Goal: Task Accomplishment & Management: Complete application form

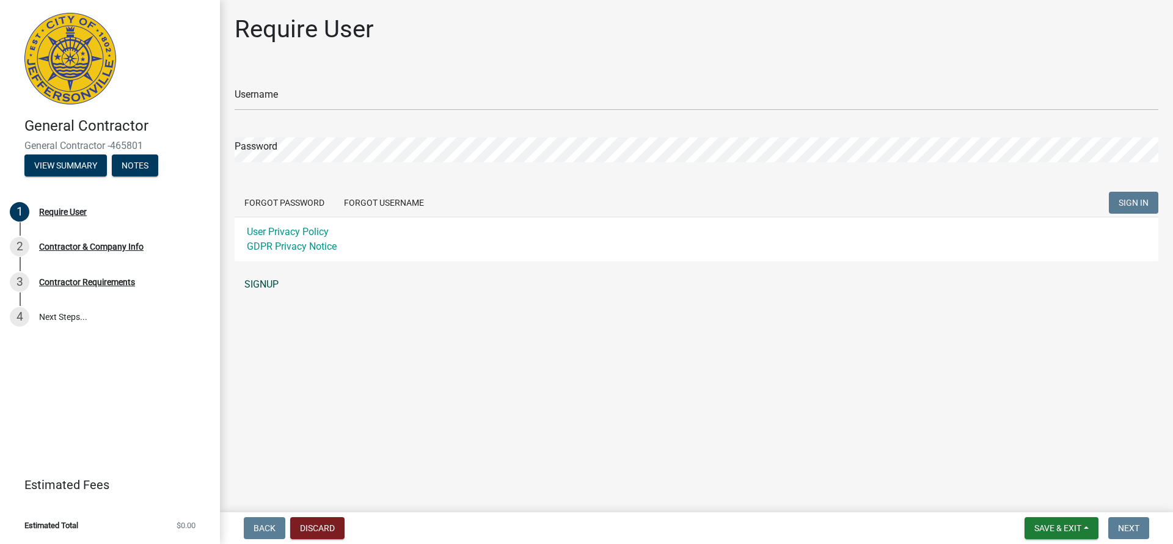
click at [268, 285] on link "SIGNUP" at bounding box center [697, 285] width 924 height 24
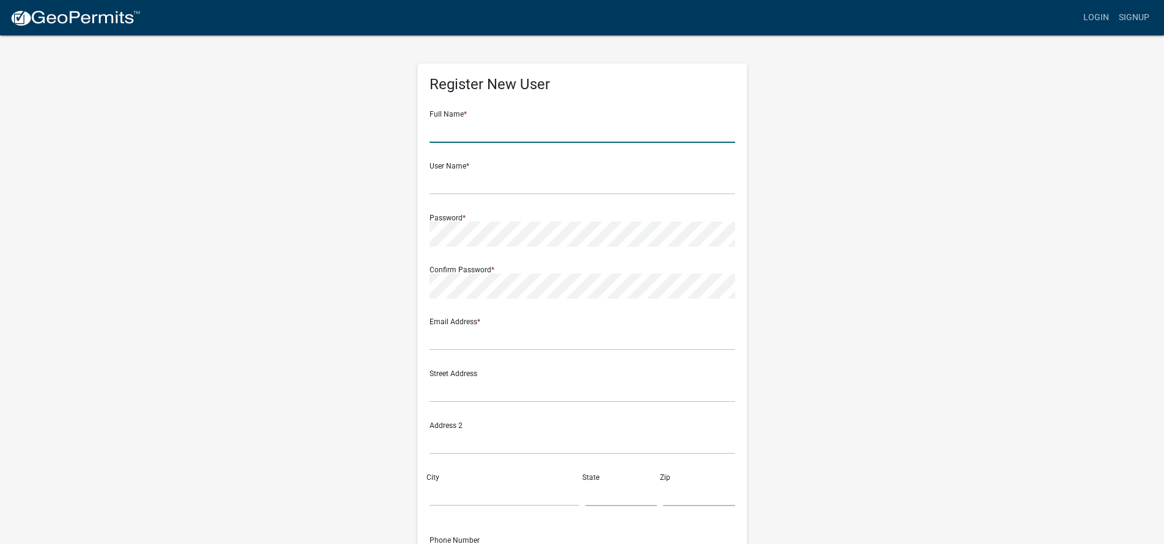
click at [478, 134] on input "text" at bounding box center [583, 130] width 306 height 25
type input "Justin Ocean"
type input "Jocean@americanroofingonline.com"
type input "4610 Roofing Road"
type input "Louisville"
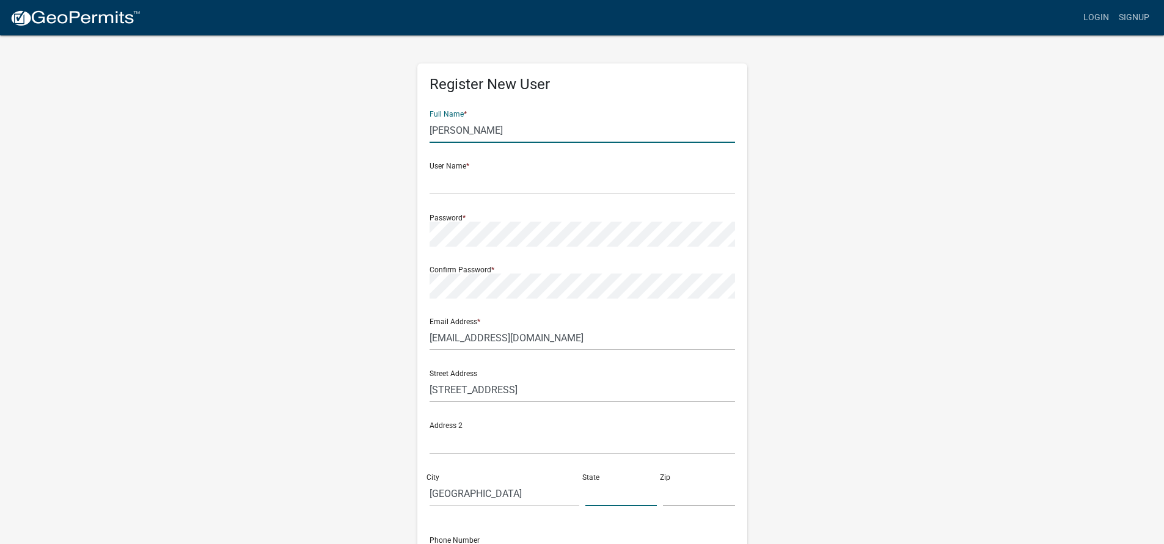
type input "KY"
type input "40218"
type input "5029191054"
click at [517, 194] on input "text" at bounding box center [583, 182] width 306 height 25
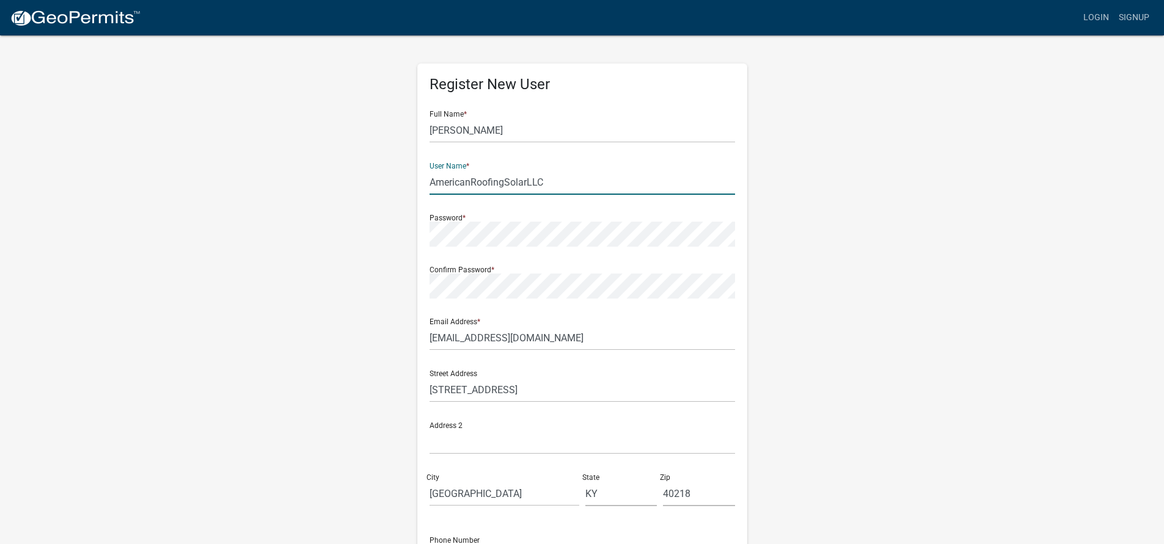
type input "AmericanRoofingSolarLLC"
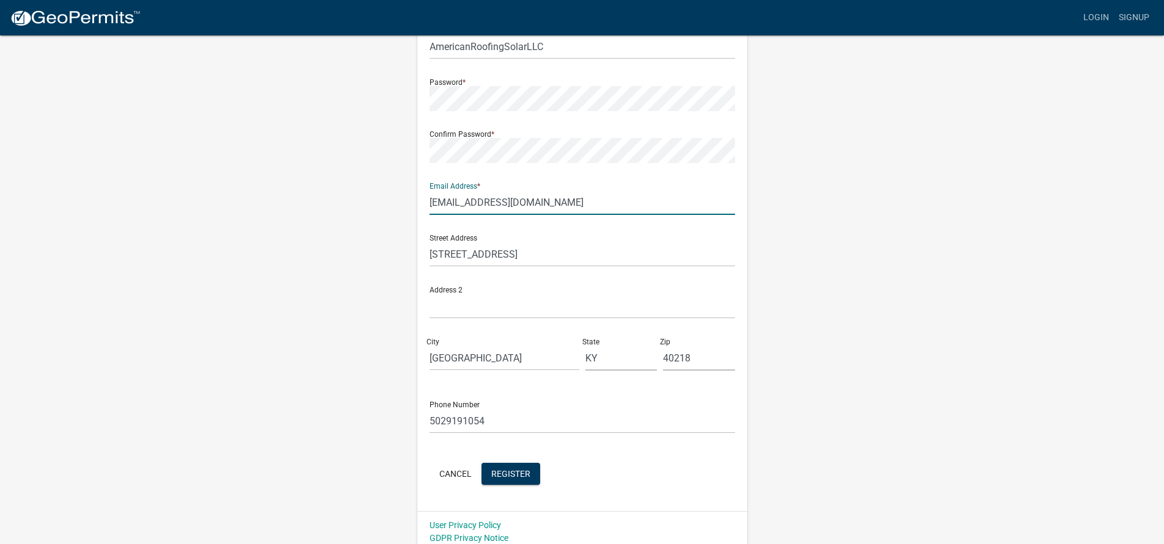
scroll to position [144, 0]
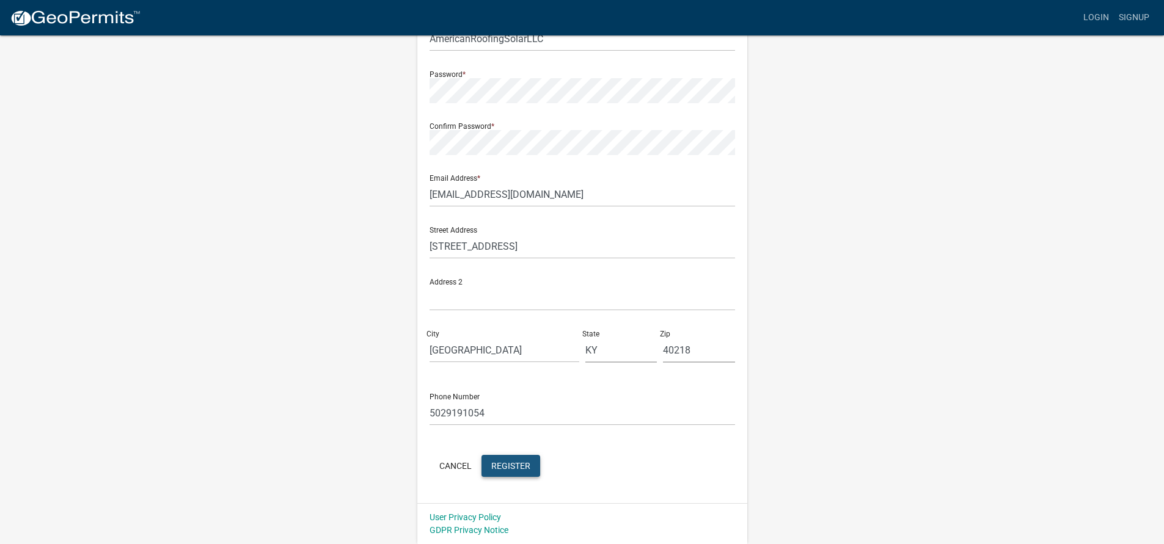
click at [518, 461] on span "Register" at bounding box center [510, 466] width 39 height 10
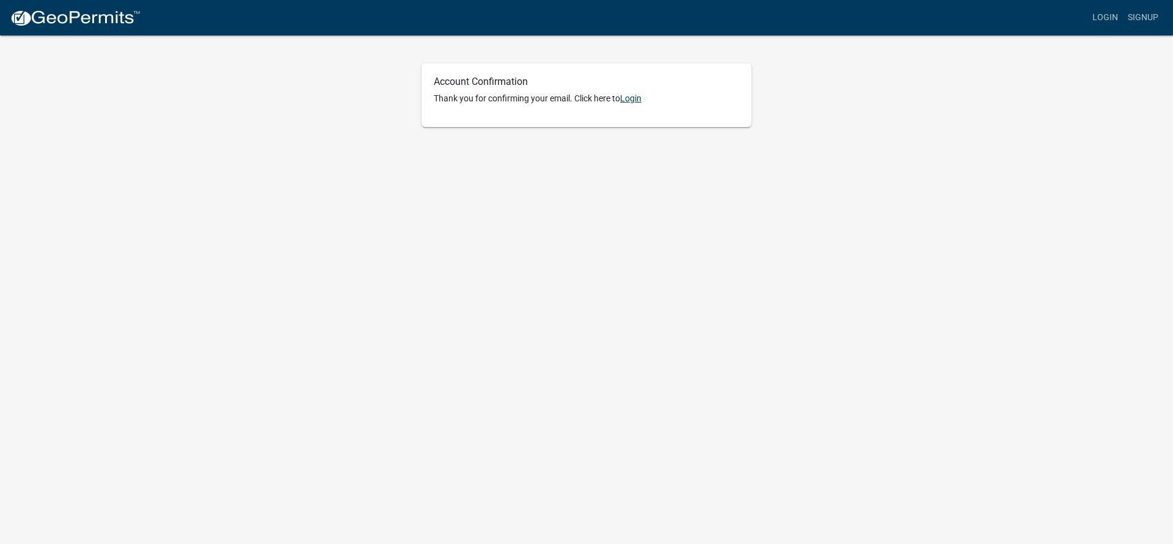
click at [637, 97] on link "Login" at bounding box center [630, 98] width 21 height 10
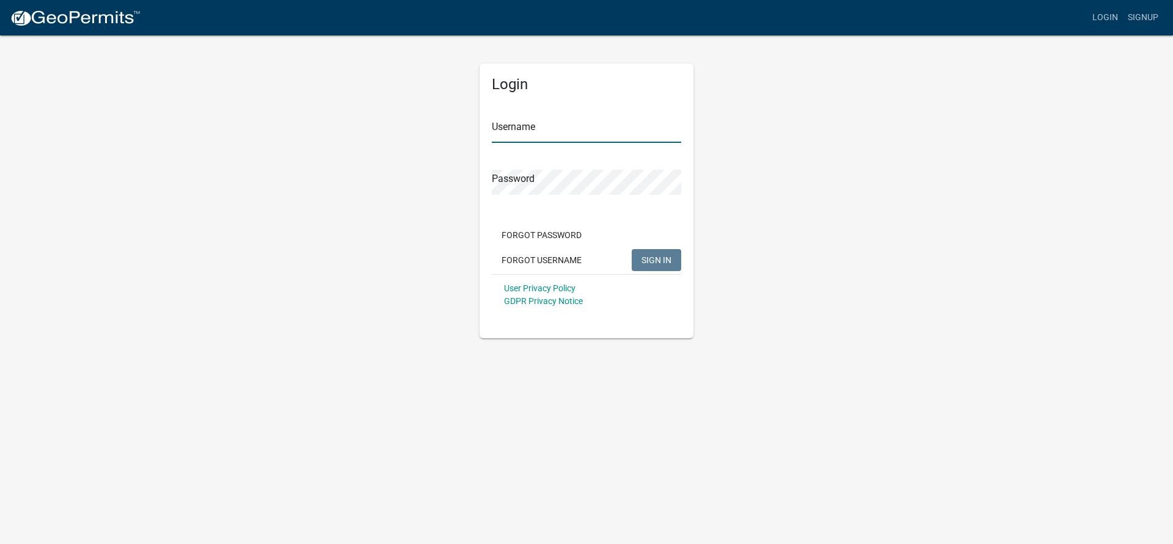
click at [570, 128] on input "Username" at bounding box center [586, 130] width 189 height 25
type input "AmericanRoofingSolarLLC"
click at [662, 258] on span "SIGN IN" at bounding box center [657, 260] width 30 height 10
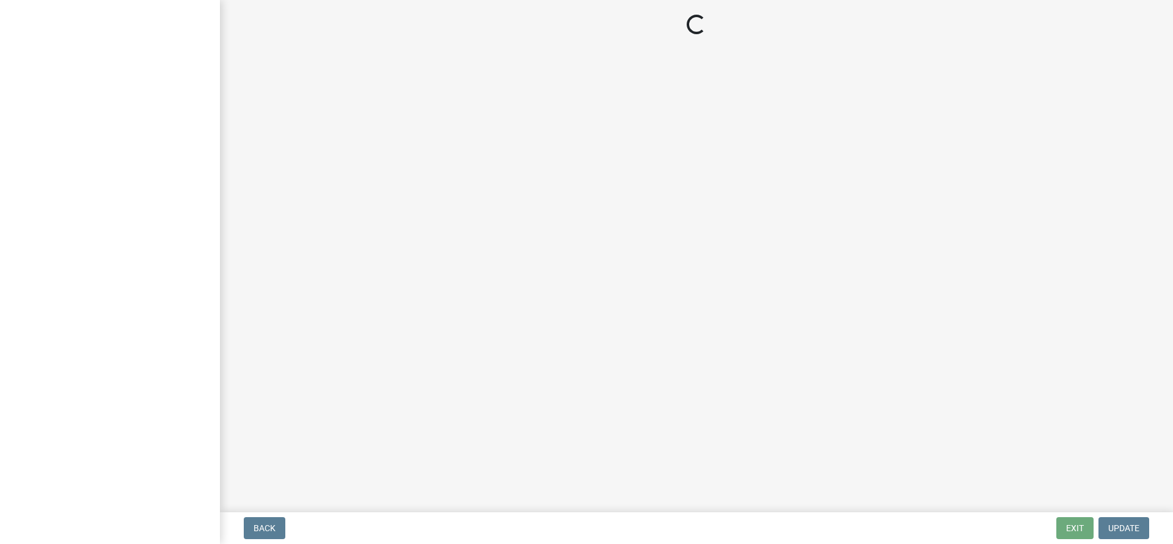
select select "KY"
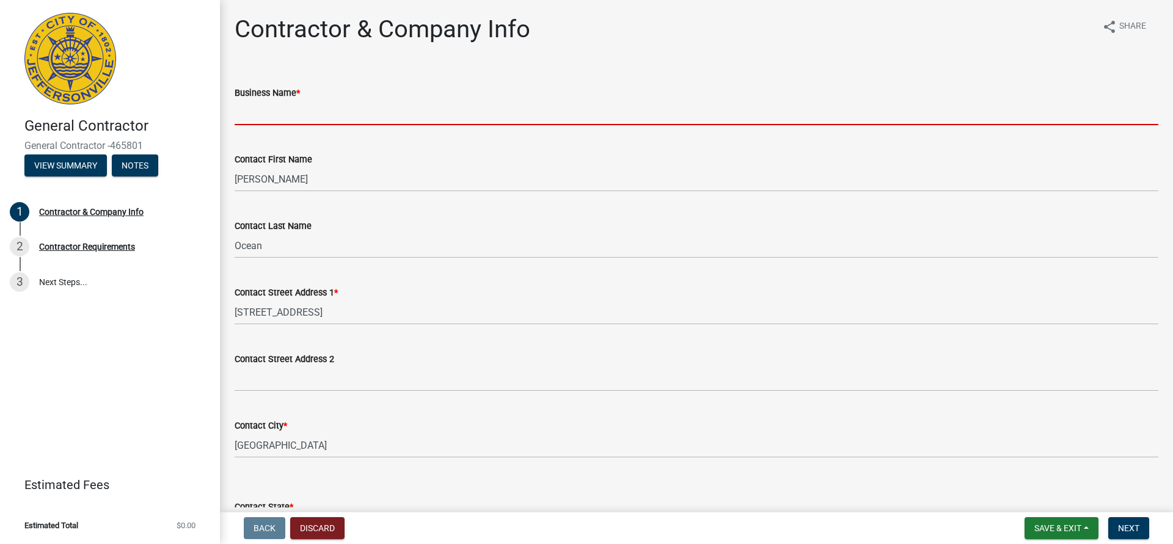
drag, startPoint x: 316, startPoint y: 100, endPoint x: 315, endPoint y: 108, distance: 8.0
click at [317, 105] on input "Business Name *" at bounding box center [697, 112] width 924 height 25
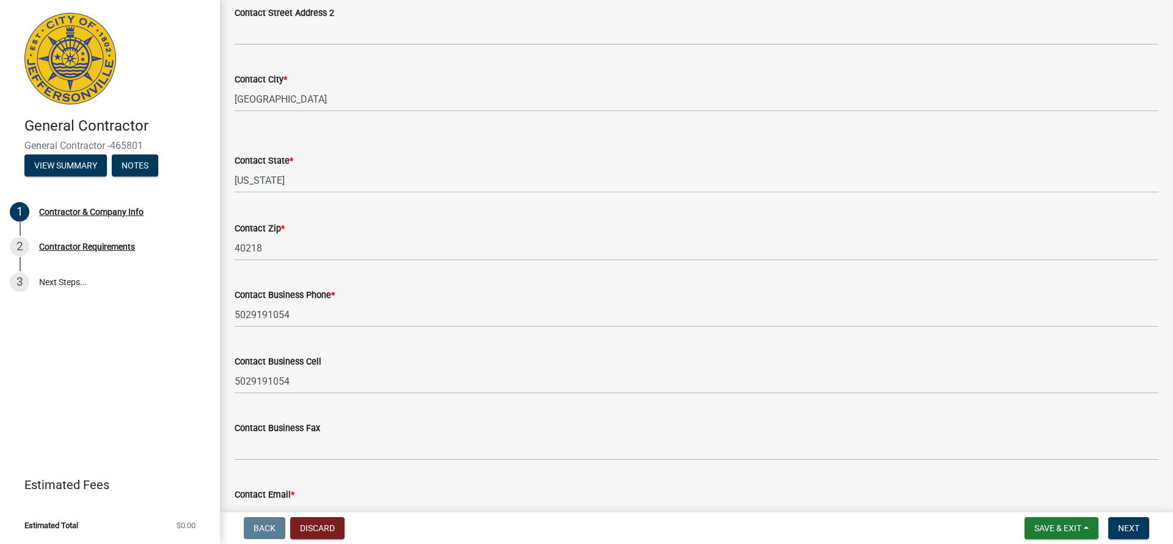
scroll to position [349, 0]
type input "American Roofing Solar LLC"
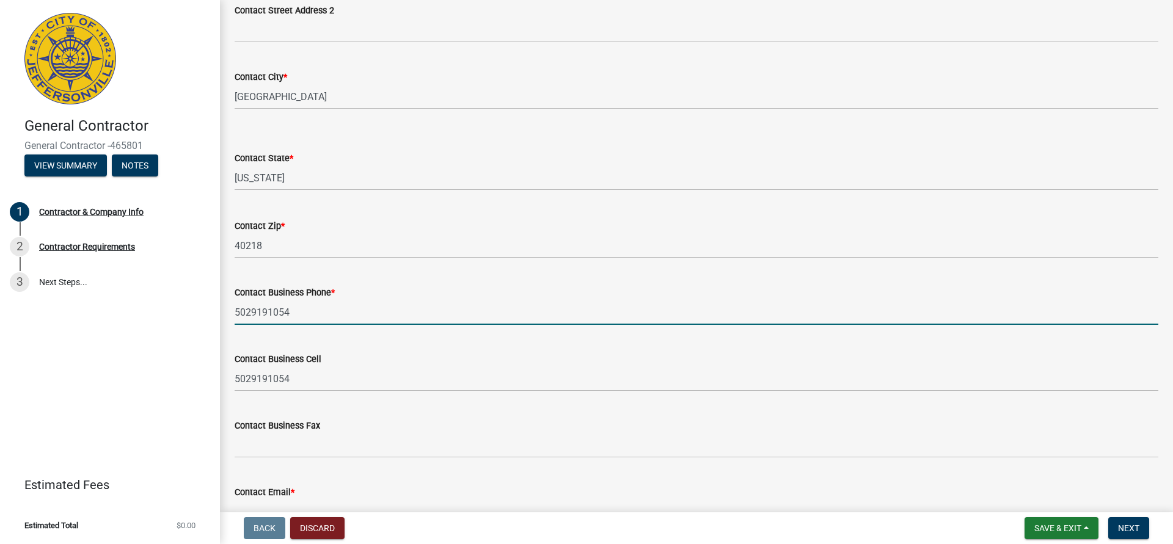
click at [329, 319] on input "5029191054" at bounding box center [697, 312] width 924 height 25
type input "8556717663"
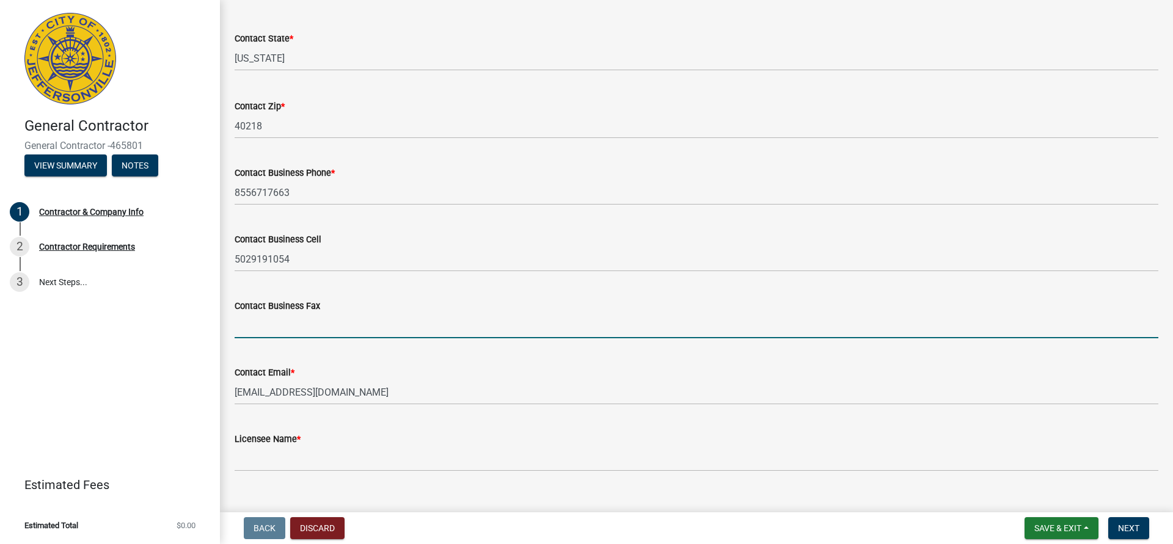
scroll to position [490, 0]
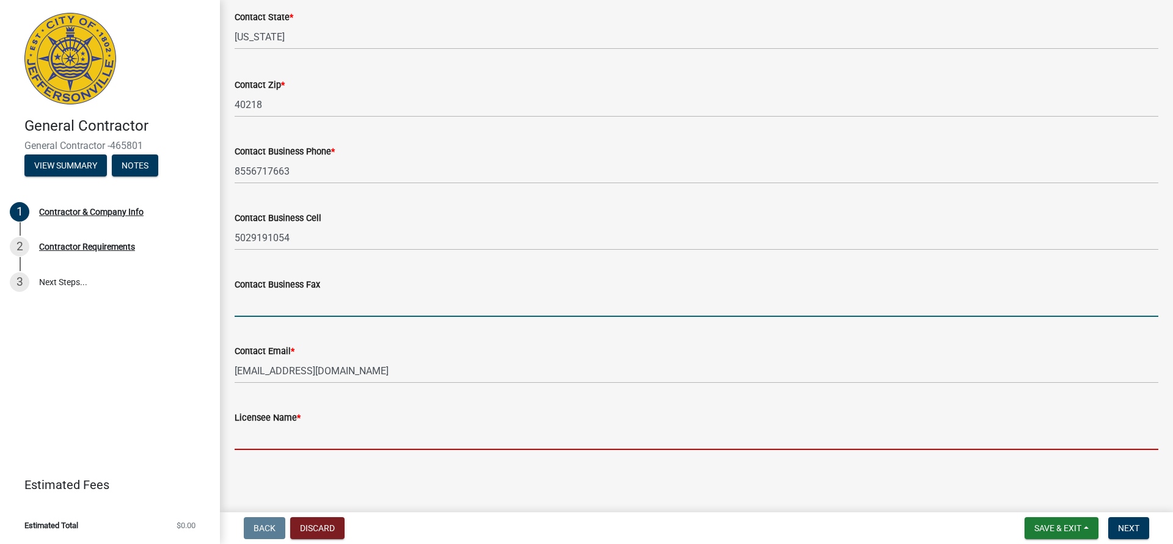
click at [325, 435] on input "Licensee Name *" at bounding box center [697, 437] width 924 height 25
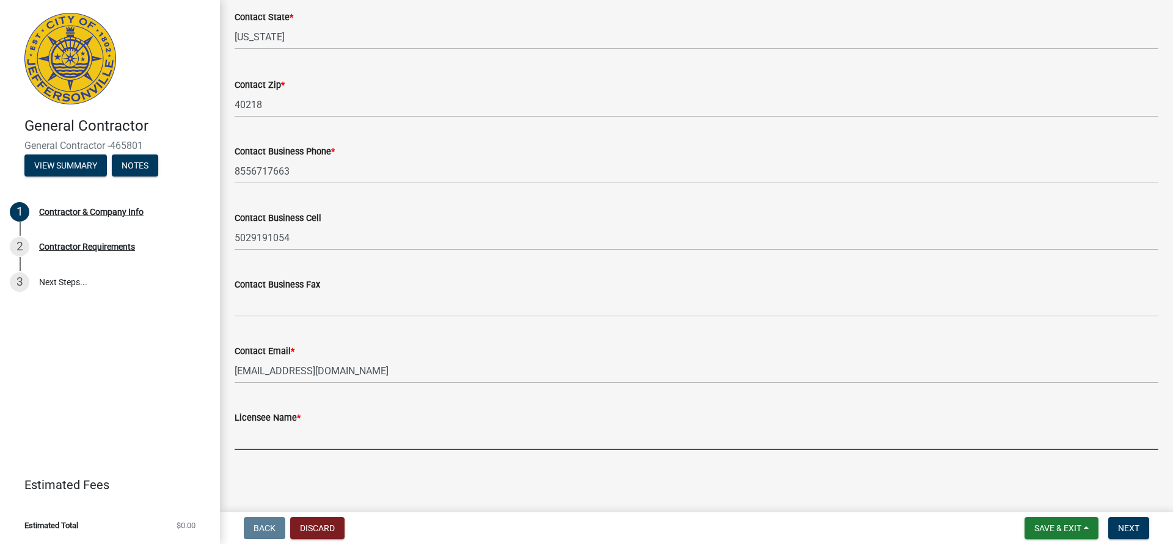
type input "Justin Ocean"
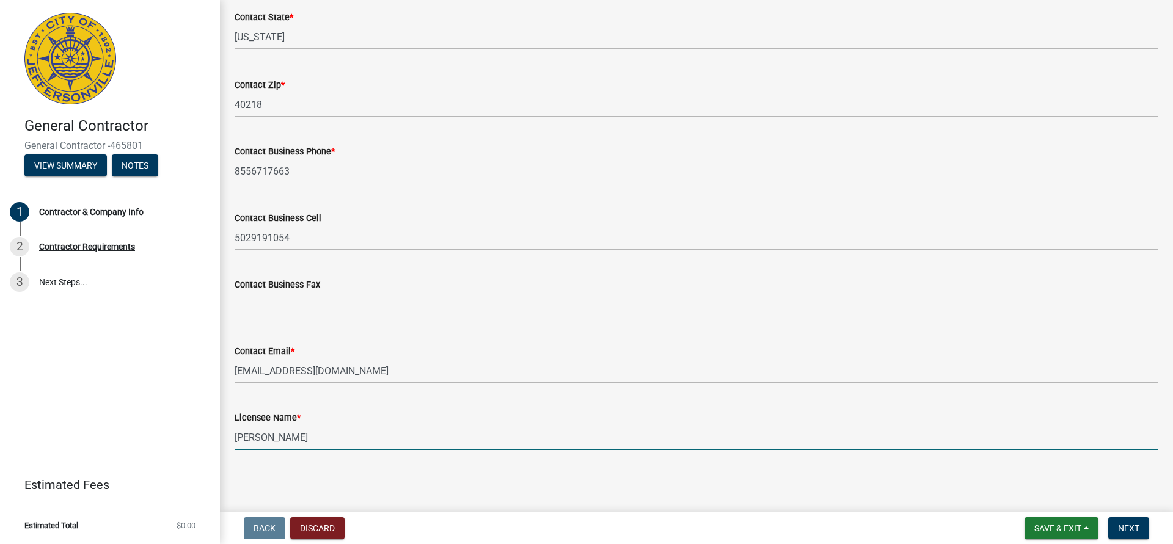
type input "American Roofing Solar"
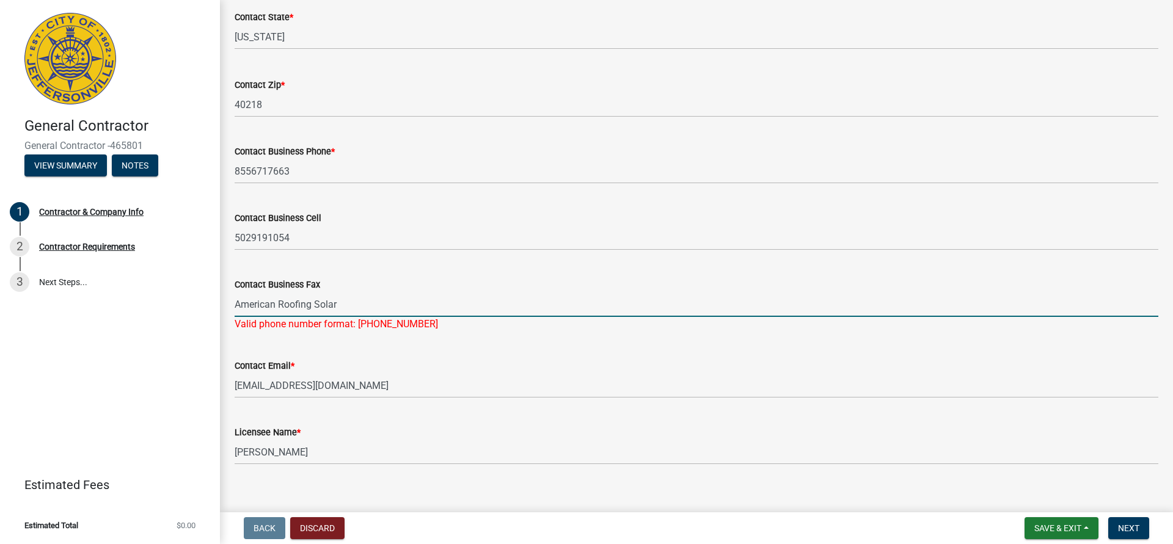
click at [353, 304] on input "American Roofing Solar" at bounding box center [697, 304] width 924 height 25
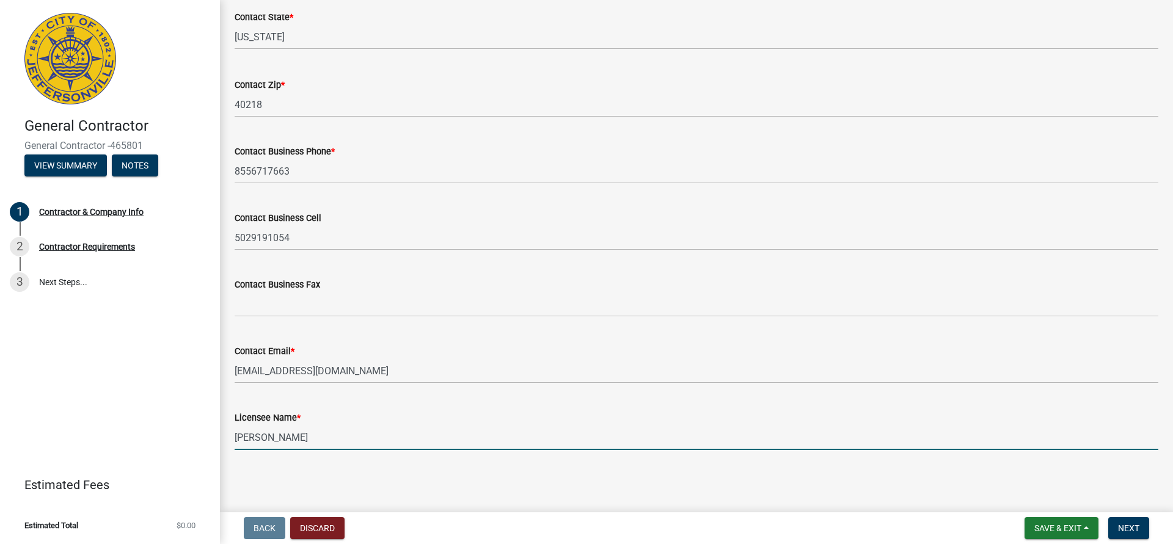
click at [459, 436] on input "Justin Ocean" at bounding box center [697, 437] width 924 height 25
click at [254, 440] on input "Justin Ocean" at bounding box center [697, 437] width 924 height 25
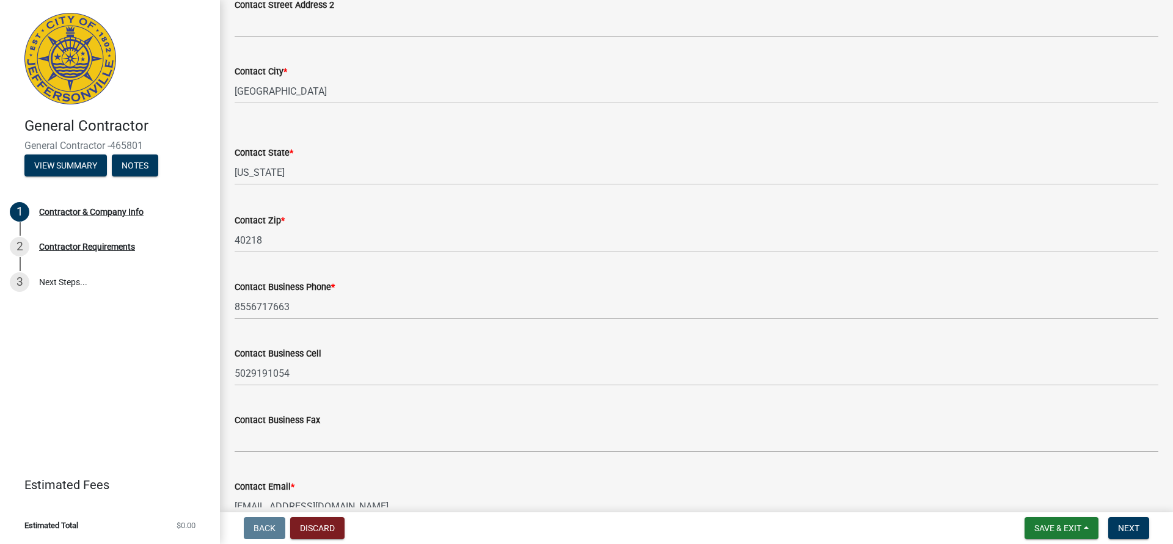
scroll to position [0, 0]
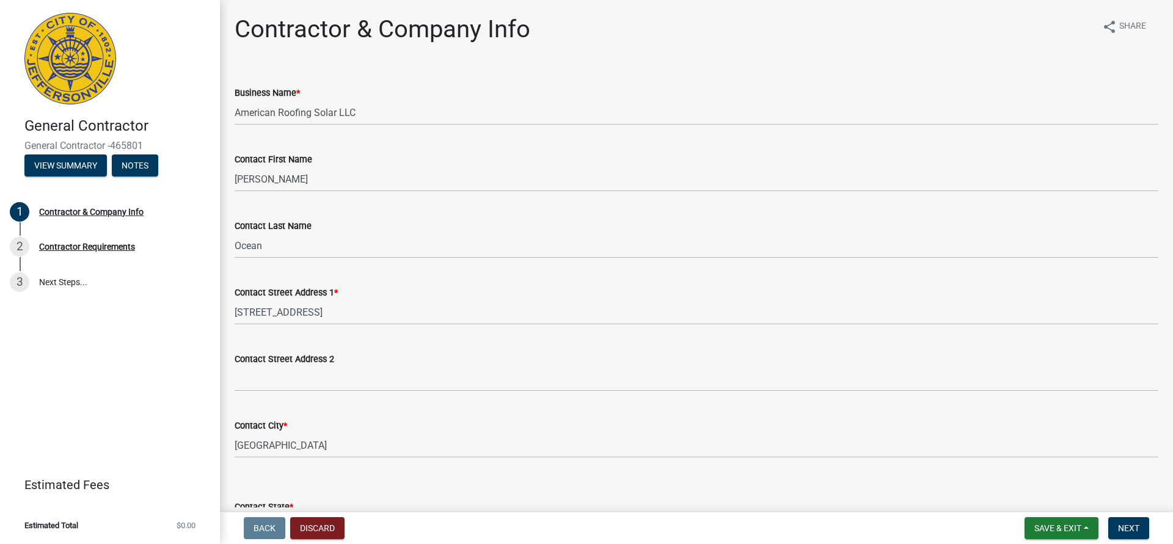
type input "Lee Ocean"
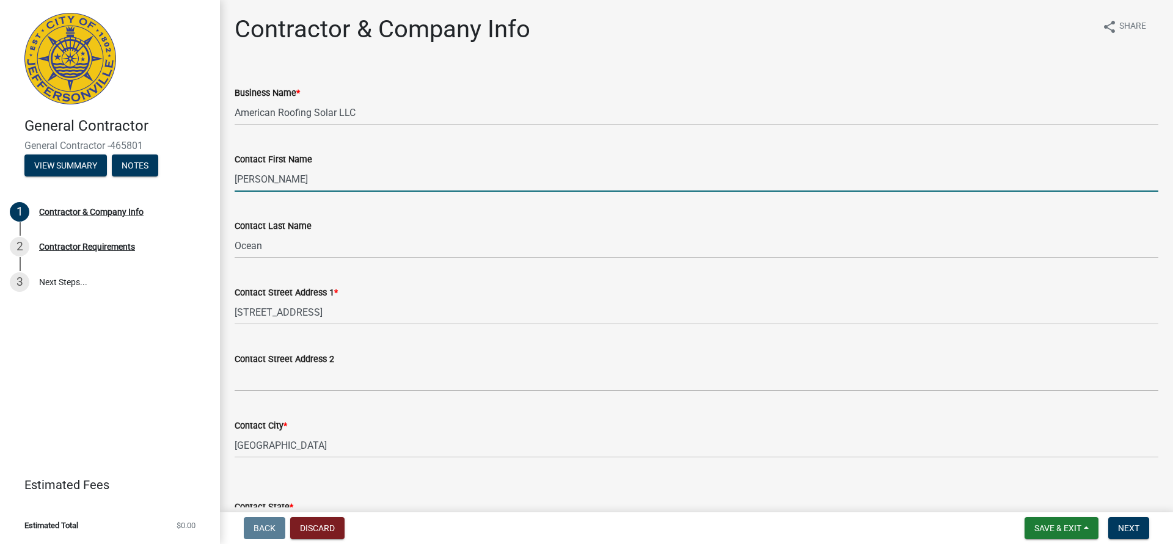
click at [258, 176] on input "Justin" at bounding box center [697, 179] width 924 height 25
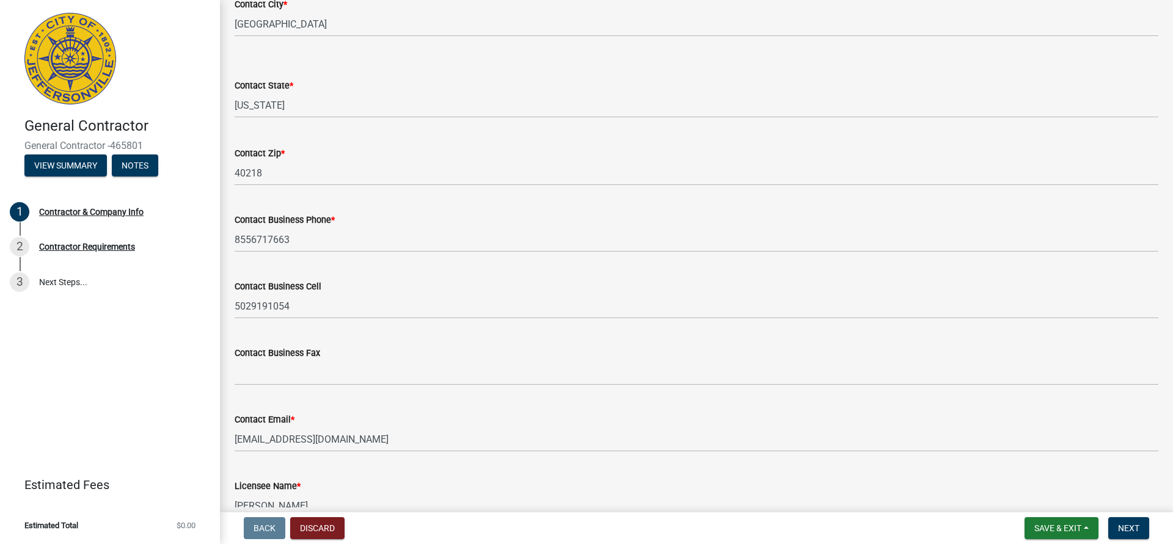
scroll to position [490, 0]
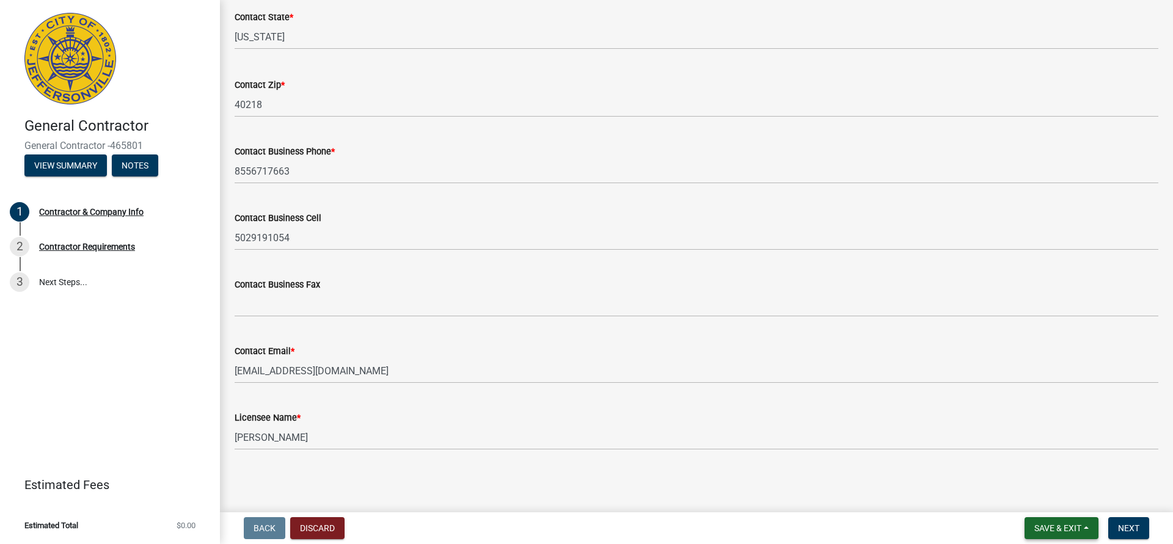
type input "Lee"
click at [1059, 527] on span "Save & Exit" at bounding box center [1057, 529] width 47 height 10
click at [1041, 472] on button "Save" at bounding box center [1050, 467] width 98 height 29
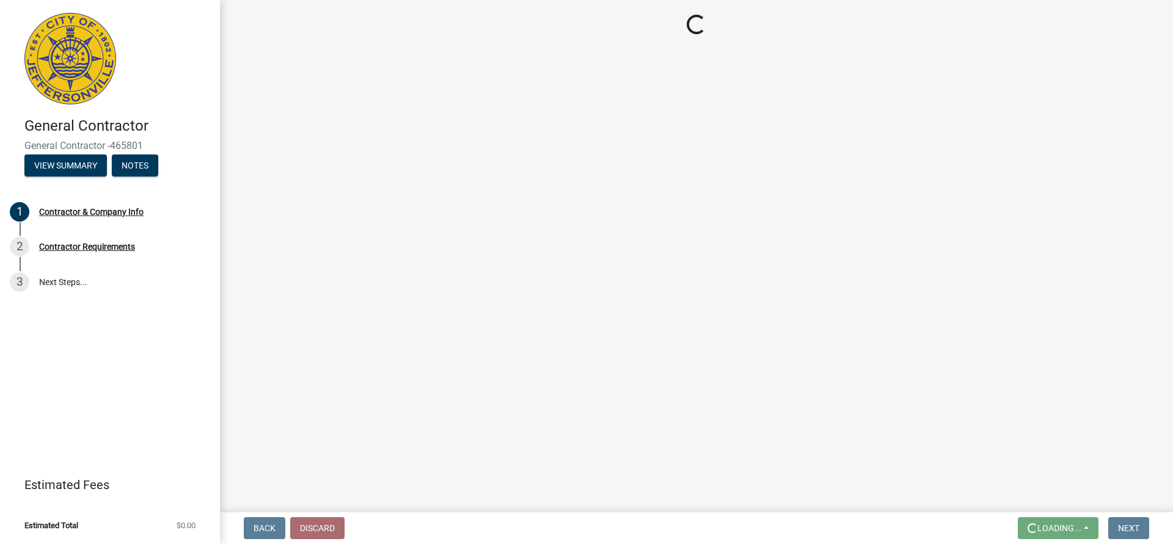
scroll to position [0, 0]
select select "KY"
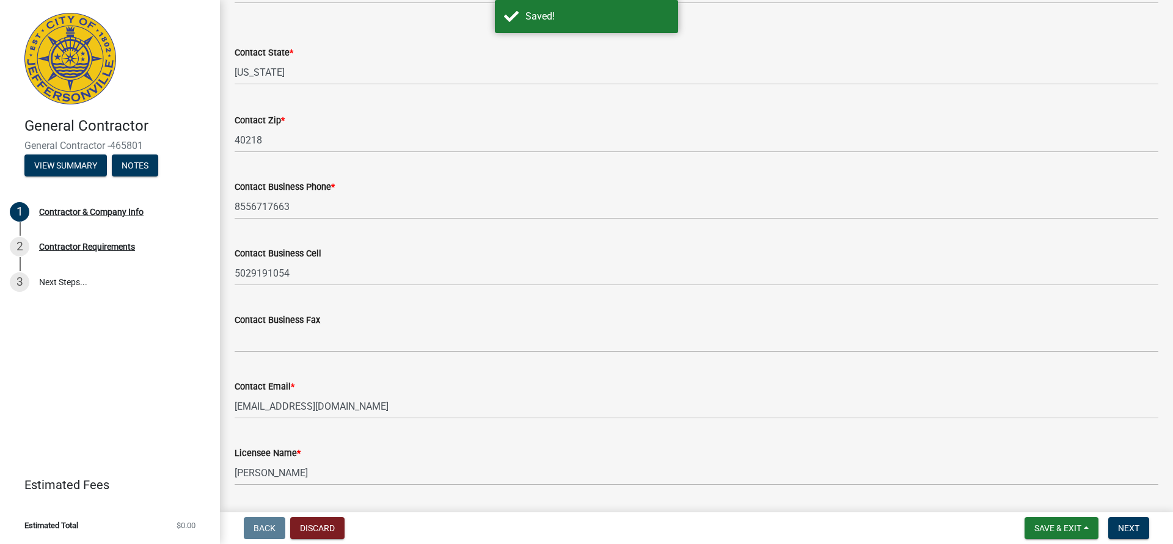
scroll to position [490, 0]
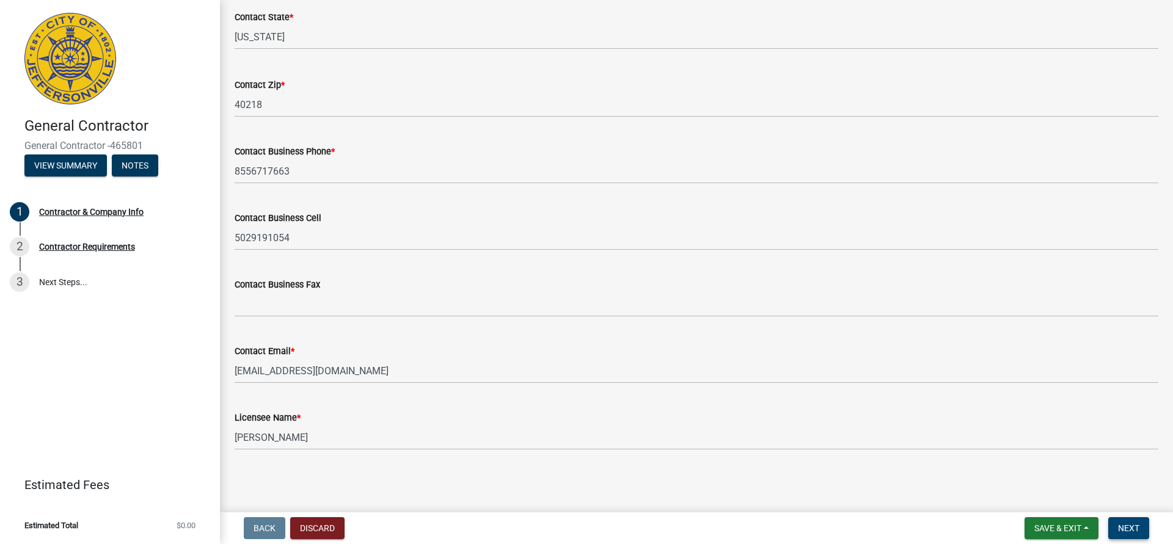
click at [1127, 527] on span "Next" at bounding box center [1128, 529] width 21 height 10
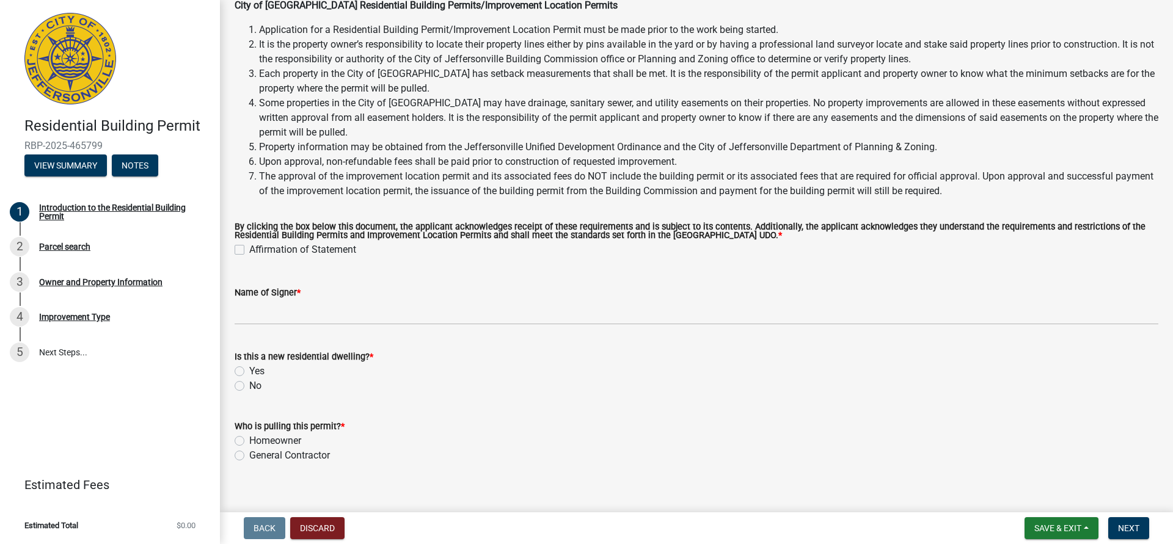
scroll to position [84, 0]
